Goal: Transaction & Acquisition: Book appointment/travel/reservation

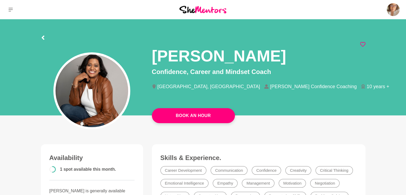
click at [364, 44] on icon at bounding box center [362, 44] width 5 height 5
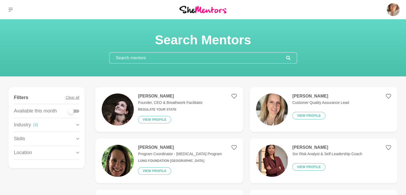
click at [173, 56] on input "text" at bounding box center [197, 58] width 177 height 11
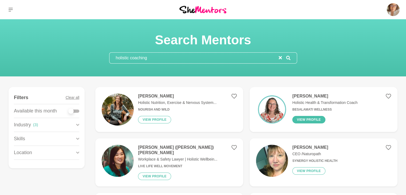
type input "holistic coaching"
click at [298, 119] on button "View profile" at bounding box center [308, 119] width 33 height 7
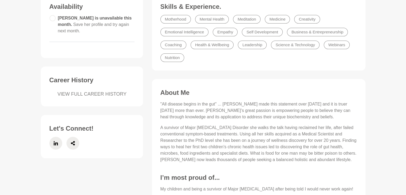
scroll to position [151, 0]
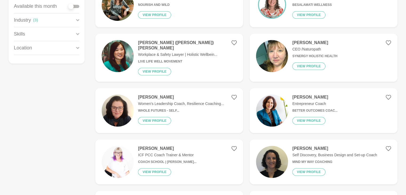
scroll to position [115, 0]
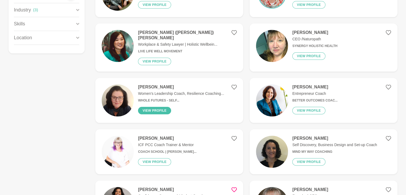
click at [161, 108] on button "View profile" at bounding box center [154, 110] width 33 height 7
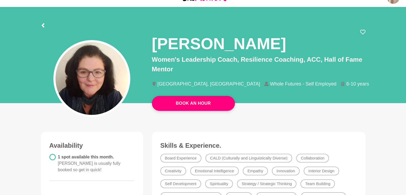
scroll to position [12, 0]
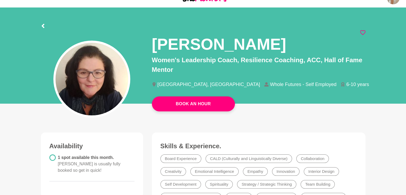
click at [362, 32] on icon at bounding box center [362, 32] width 5 height 5
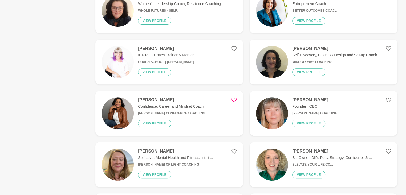
scroll to position [205, 0]
click at [184, 97] on h4 "[PERSON_NAME]" at bounding box center [171, 99] width 67 height 5
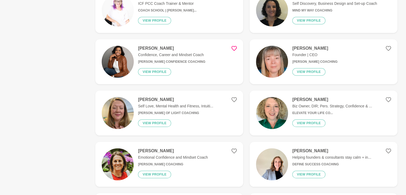
scroll to position [256, 0]
drag, startPoint x: 215, startPoint y: 140, endPoint x: 82, endPoint y: 99, distance: 138.3
click at [157, 47] on h4 "[PERSON_NAME]" at bounding box center [171, 48] width 67 height 5
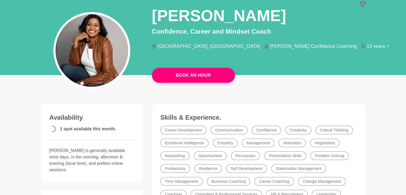
scroll to position [41, 0]
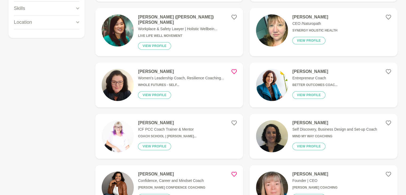
scroll to position [131, 0]
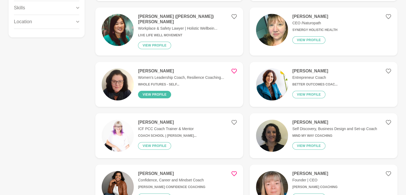
click at [163, 91] on button "View profile" at bounding box center [154, 94] width 33 height 7
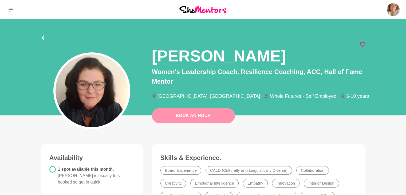
click at [210, 114] on link "Book An Hour" at bounding box center [193, 115] width 83 height 15
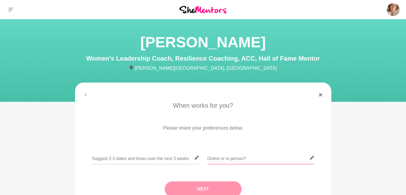
click at [228, 157] on input "text" at bounding box center [260, 157] width 107 height 13
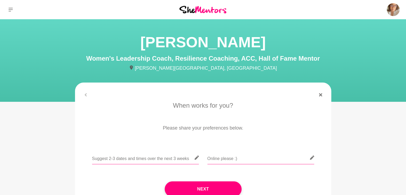
type input "Online please :)"
click at [171, 160] on input "text" at bounding box center [145, 157] width 107 height 13
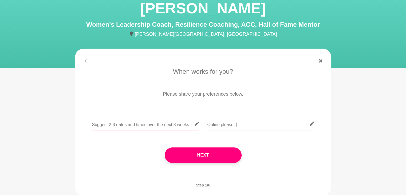
scroll to position [32, 0]
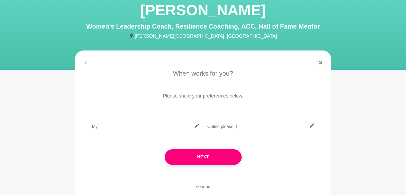
type input "M"
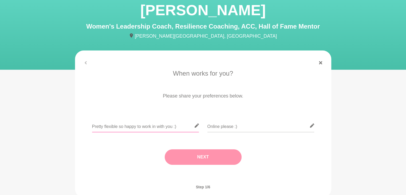
type input "Pretty flexible so happy to work in with you :)"
click at [183, 152] on button "Next" at bounding box center [203, 156] width 77 height 15
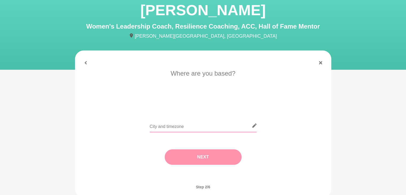
click at [195, 124] on input "text" at bounding box center [203, 125] width 107 height 13
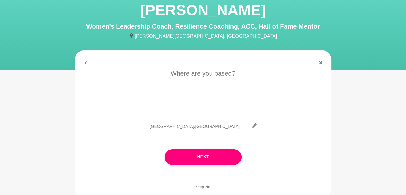
type input "[GEOGRAPHIC_DATA]/[GEOGRAPHIC_DATA]"
click at [240, 145] on div "Next" at bounding box center [202, 157] width 241 height 37
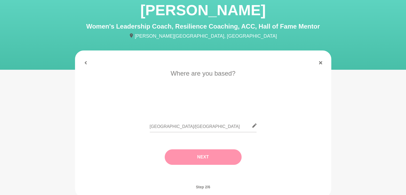
click at [229, 155] on button "Next" at bounding box center [203, 156] width 77 height 15
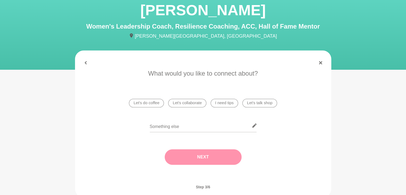
click at [230, 104] on li "I need tips" at bounding box center [224, 103] width 27 height 9
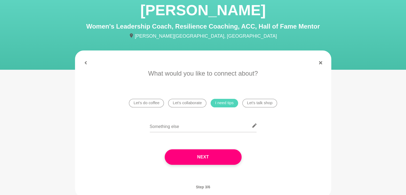
click at [195, 104] on li "Let's collaborate" at bounding box center [187, 103] width 38 height 9
click at [205, 128] on input "text" at bounding box center [203, 125] width 107 height 13
type input "n"
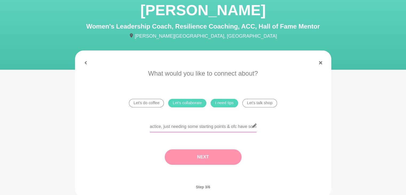
type input "New to [GEOGRAPHIC_DATA] and wanting to set up my Holistic practice, just needi…"
click at [213, 159] on button "Next" at bounding box center [203, 156] width 77 height 15
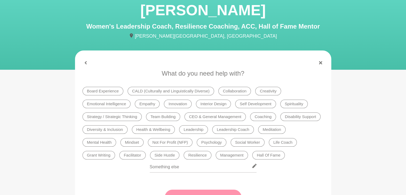
click at [133, 116] on li "Strategy / Strategic Thinking" at bounding box center [111, 116] width 59 height 9
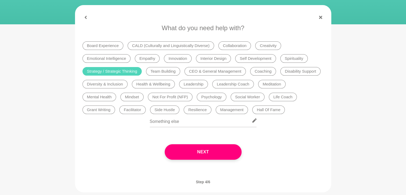
scroll to position [78, 0]
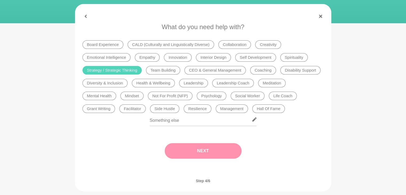
click at [192, 154] on button "Next" at bounding box center [203, 150] width 77 height 15
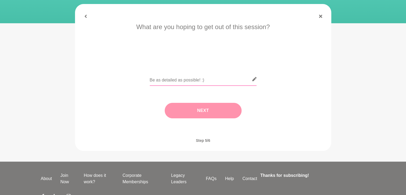
click at [194, 82] on input "text" at bounding box center [203, 79] width 107 height 13
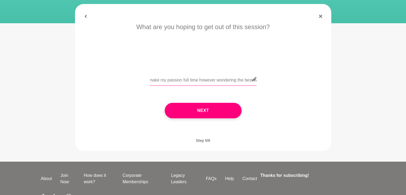
scroll to position [0, 568]
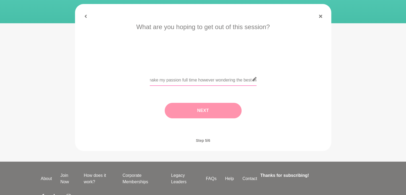
type input "Hopefully some direction to start what I love doing here as back home I worked …"
click at [202, 109] on button "Next" at bounding box center [203, 110] width 77 height 15
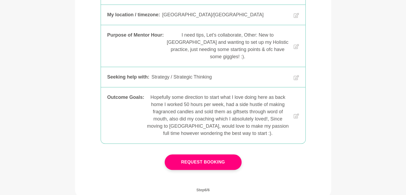
scroll to position [134, 0]
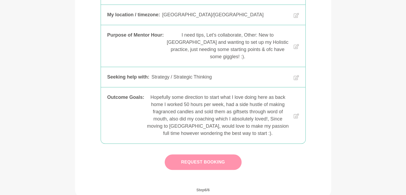
click at [205, 163] on button "Request Booking" at bounding box center [203, 161] width 77 height 15
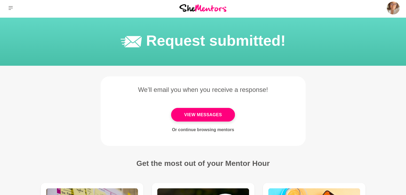
scroll to position [1, 0]
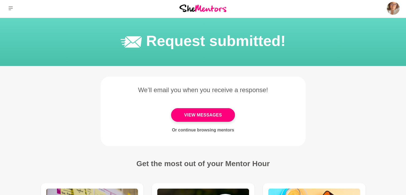
scroll to position [116, 0]
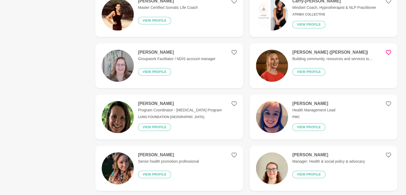
scroll to position [509, 0]
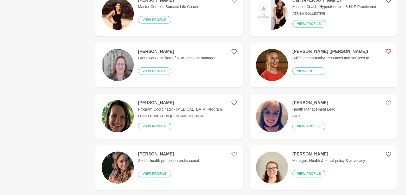
click at [220, 114] on figure "Zoe Program Coordinator - [MEDICAL_DATA] Program Lung Foundation [GEOGRAPHIC_DA…" at bounding box center [169, 116] width 148 height 45
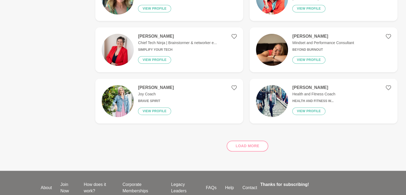
scroll to position [780, 0]
click at [249, 142] on div "Load more" at bounding box center [246, 144] width 302 height 32
click at [166, 109] on button "View profile" at bounding box center [154, 111] width 33 height 7
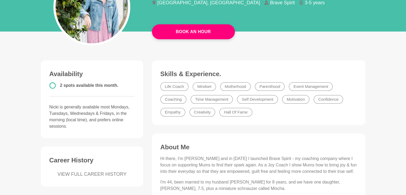
scroll to position [83, 0]
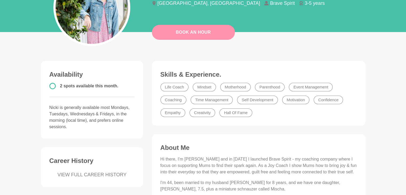
click at [222, 31] on button "Book An Hour" at bounding box center [193, 32] width 83 height 15
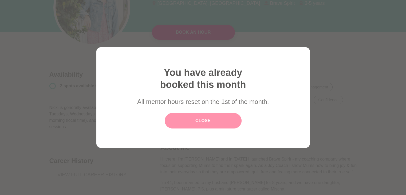
click at [219, 121] on link "Close" at bounding box center [203, 120] width 77 height 15
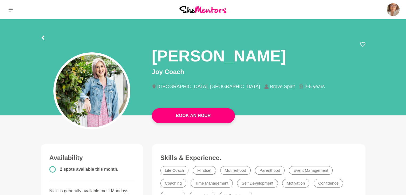
scroll to position [0, 0]
click at [362, 46] on icon at bounding box center [362, 44] width 5 height 5
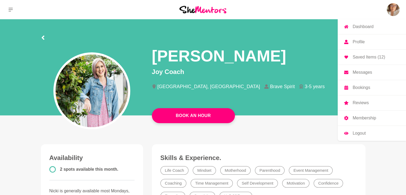
click at [362, 121] on link "Membership" at bounding box center [372, 117] width 68 height 15
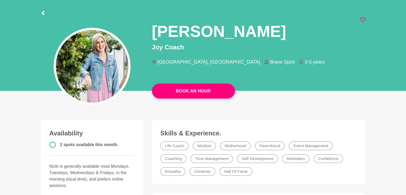
scroll to position [25, 0]
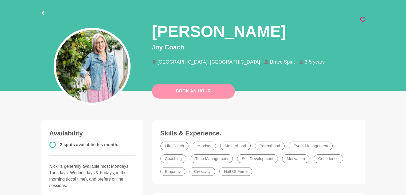
click at [186, 93] on button "Book An Hour" at bounding box center [193, 91] width 83 height 15
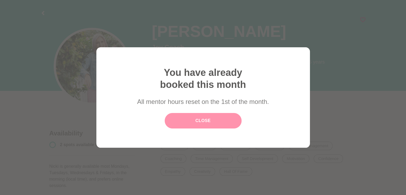
click at [217, 120] on link "Close" at bounding box center [203, 120] width 77 height 15
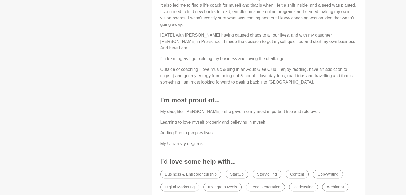
scroll to position [469, 0]
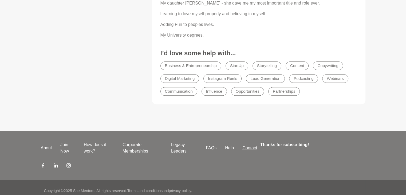
click at [253, 145] on link "Contact" at bounding box center [249, 148] width 23 height 6
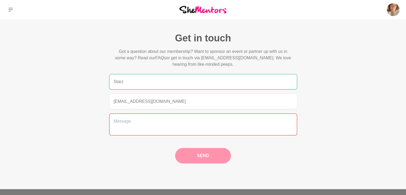
click at [198, 122] on textarea at bounding box center [203, 124] width 188 height 22
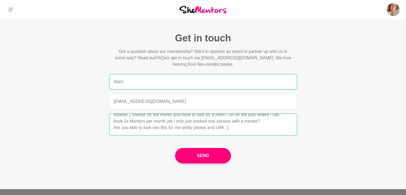
scroll to position [46, 0]
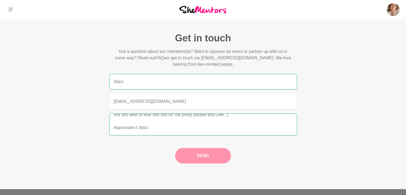
type textarea "Hey team, I hope this email finds you all fabulous and well! I was just trying …"
click at [203, 154] on button "Send" at bounding box center [203, 155] width 56 height 15
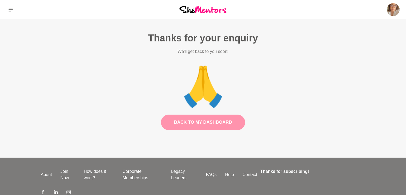
click at [203, 124] on link "Back to my dashboard" at bounding box center [203, 121] width 84 height 15
